Goal: Task Accomplishment & Management: Manage account settings

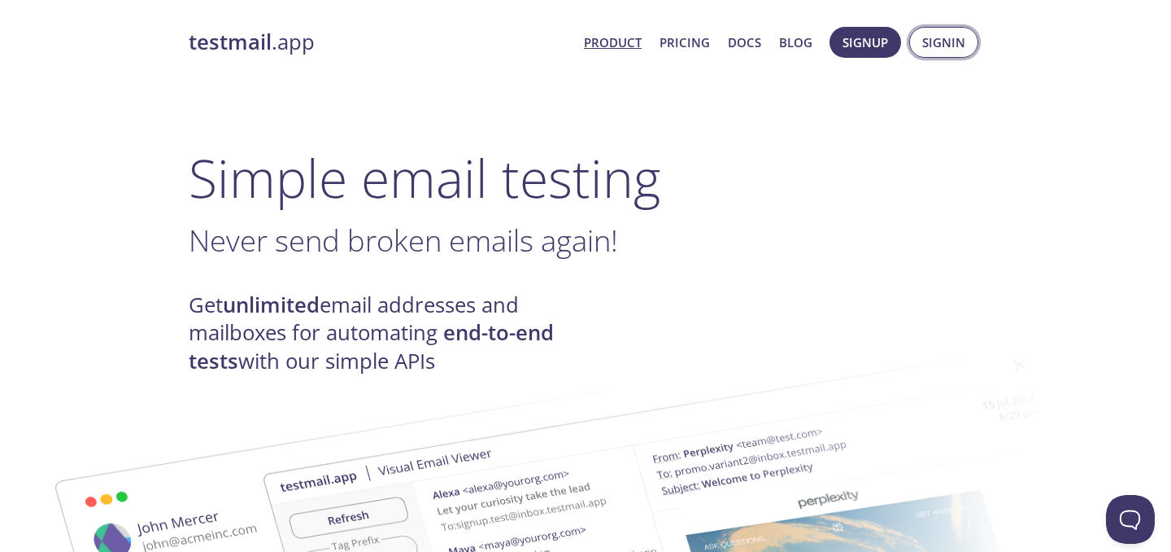
click at [935, 40] on span "Signin" at bounding box center [943, 42] width 43 height 21
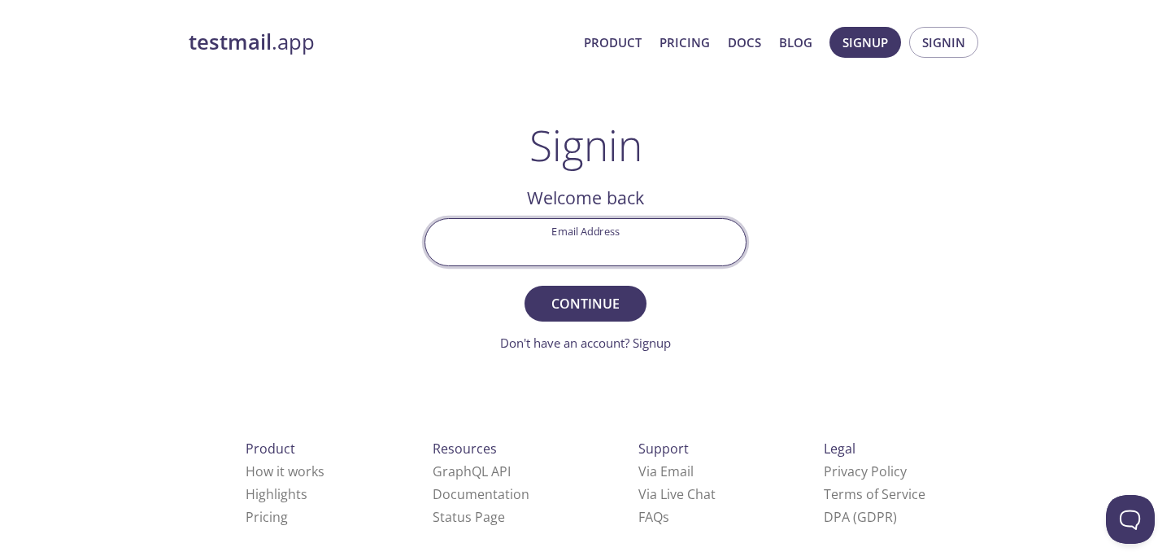
click at [623, 228] on input "Email Address" at bounding box center [585, 242] width 321 height 46
click at [817, 363] on div "testmail .app Product Pricing Docs Blog Signup Signin Signin Welcome back Email…" at bounding box center [585, 355] width 833 height 678
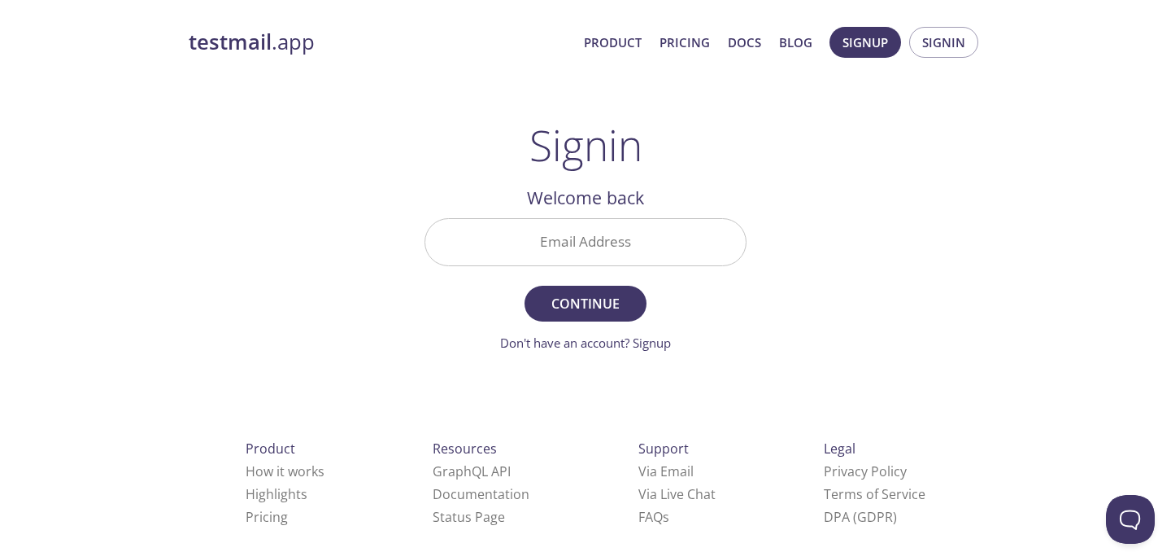
scroll to position [21, 0]
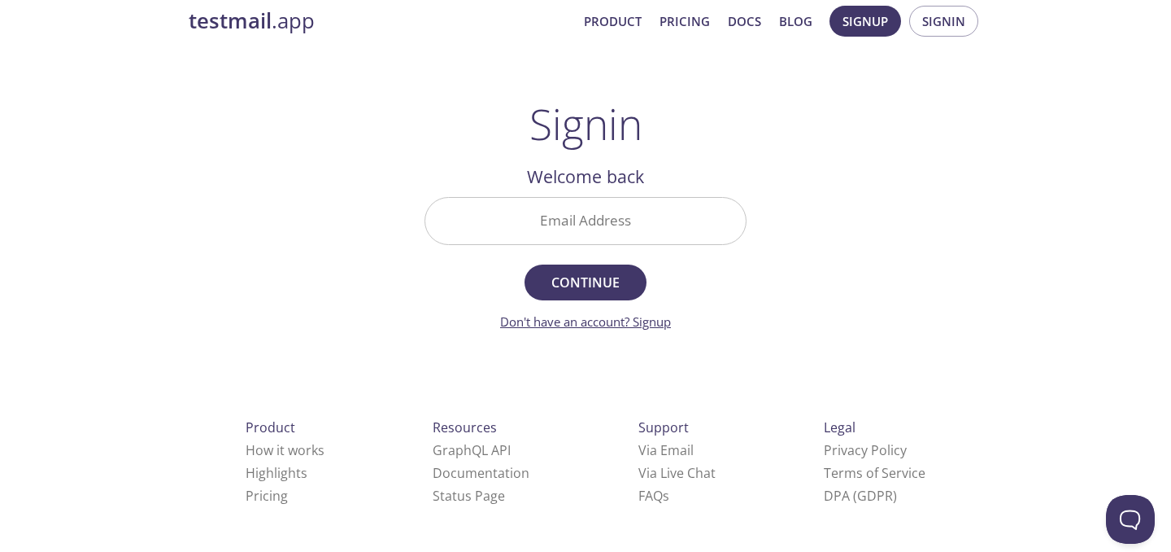
click at [549, 321] on link "Don't have an account? Signup" at bounding box center [585, 321] width 171 height 16
